Goal: Navigation & Orientation: Find specific page/section

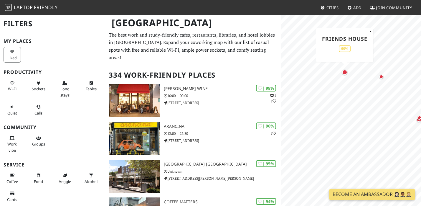
click at [344, 72] on div "Map marker" at bounding box center [344, 72] width 5 height 5
click at [381, 77] on div "Map marker" at bounding box center [381, 77] width 4 height 4
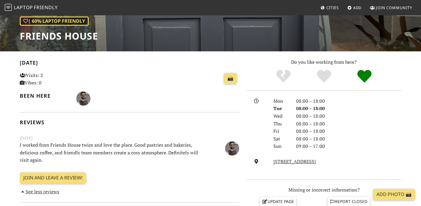
scroll to position [123, 0]
